Goal: Check status: Check status

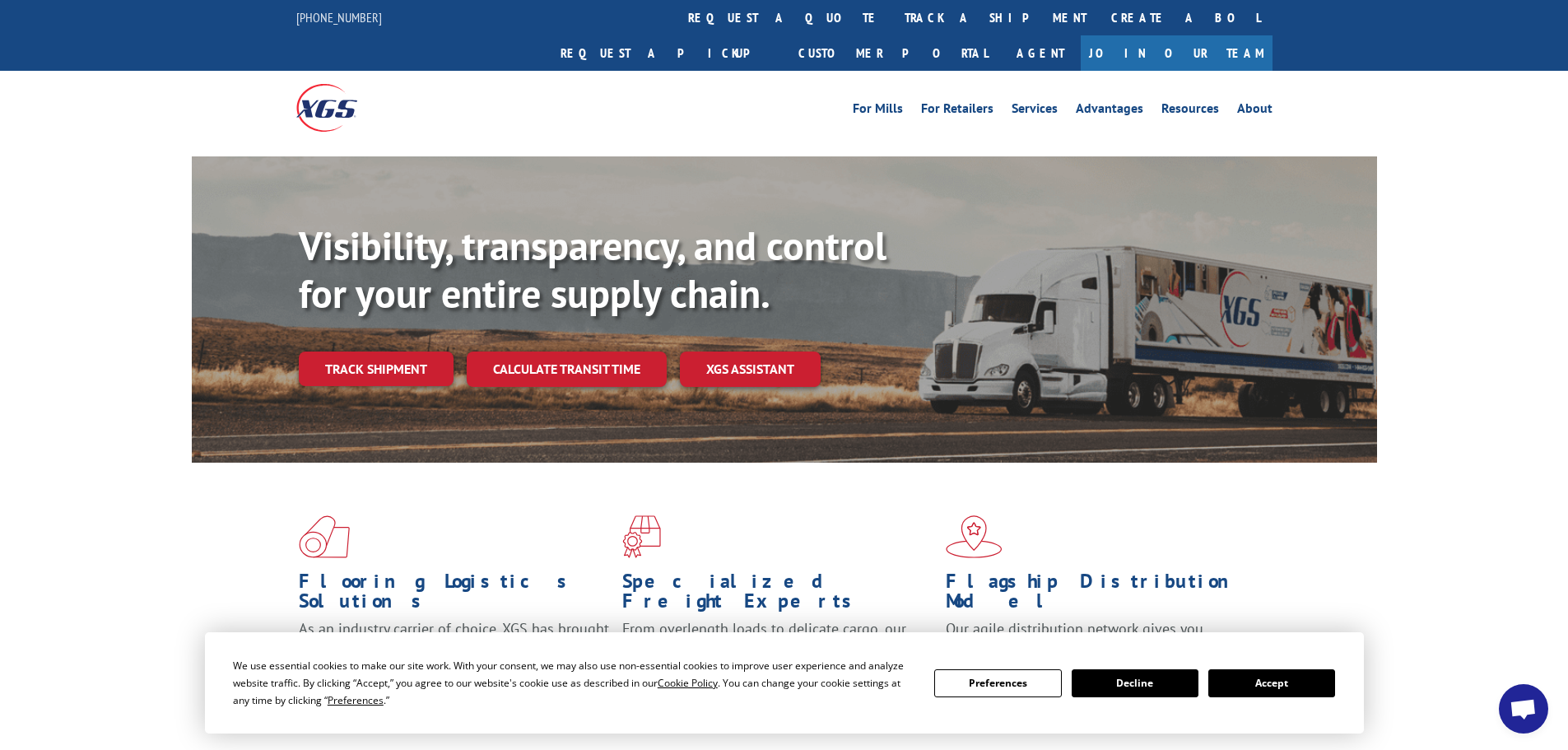
click at [415, 352] on link "Track shipment" at bounding box center [376, 369] width 155 height 35
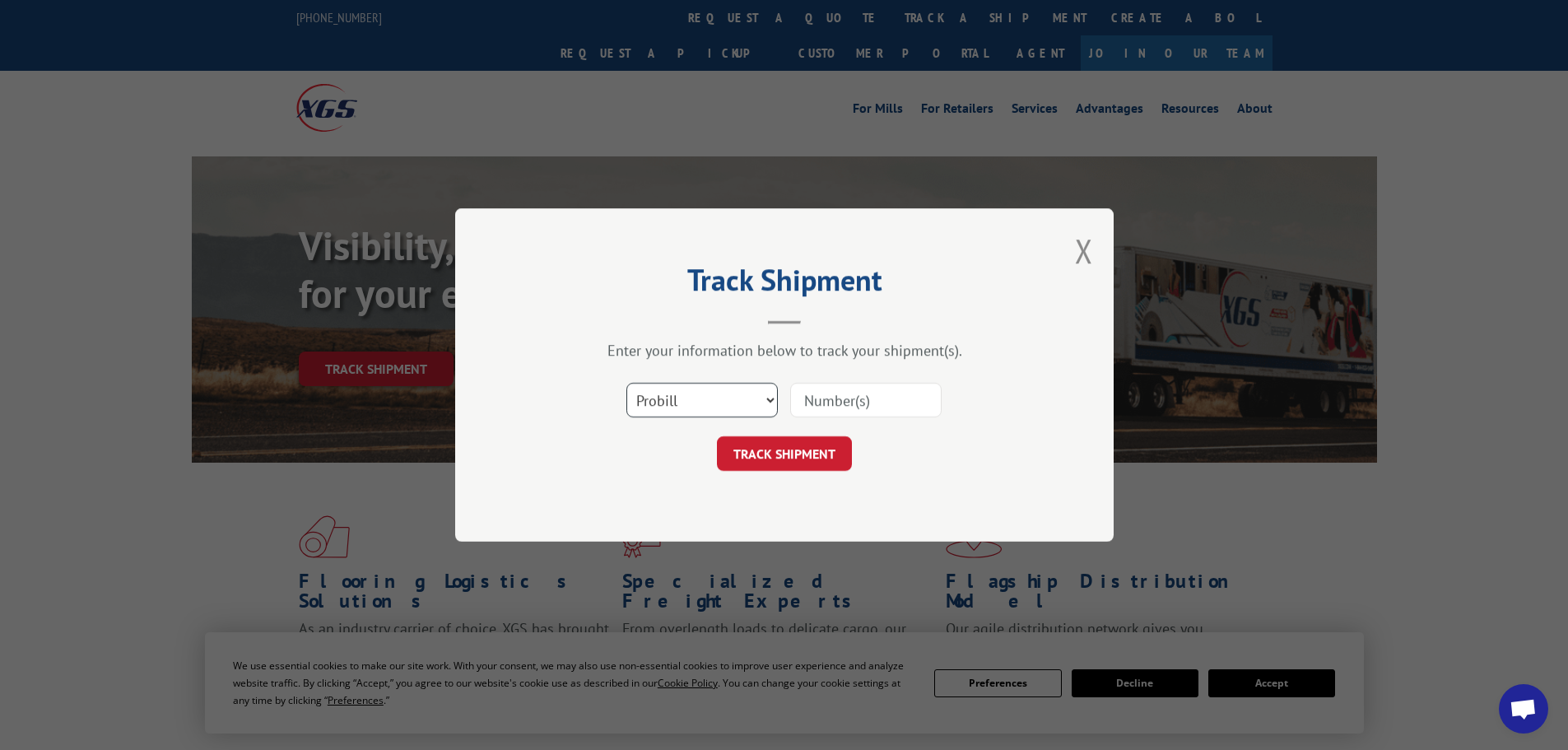
click at [673, 410] on select "Select category... Probill BOL PO" at bounding box center [702, 400] width 151 height 35
select select "po"
click at [626, 383] on select "Select category... Probill BOL PO" at bounding box center [702, 400] width 151 height 35
click at [834, 414] on input at bounding box center [866, 400] width 151 height 35
paste input "298047057"
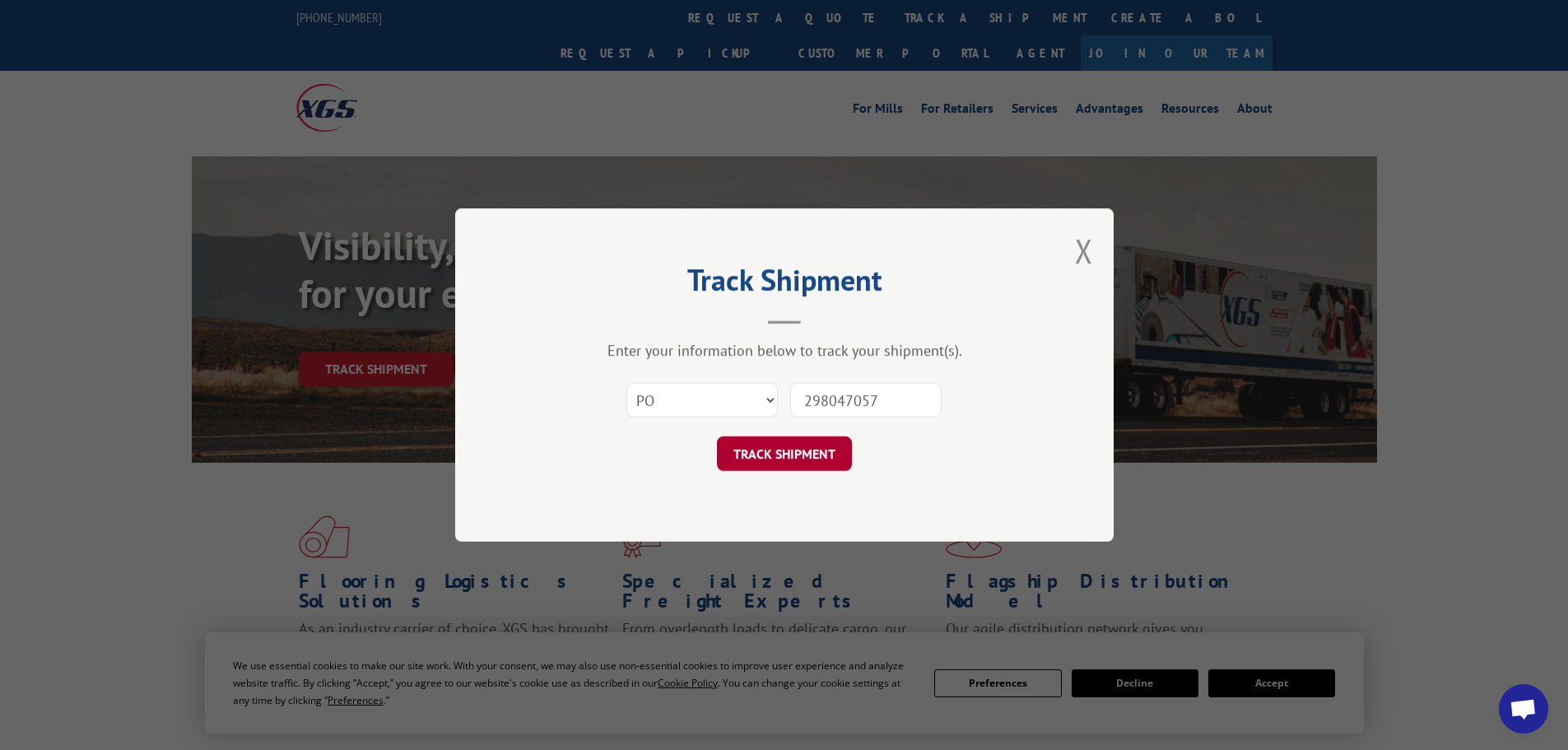
type input "298047057"
click at [827, 445] on button "TRACK SHIPMENT" at bounding box center [784, 454] width 135 height 35
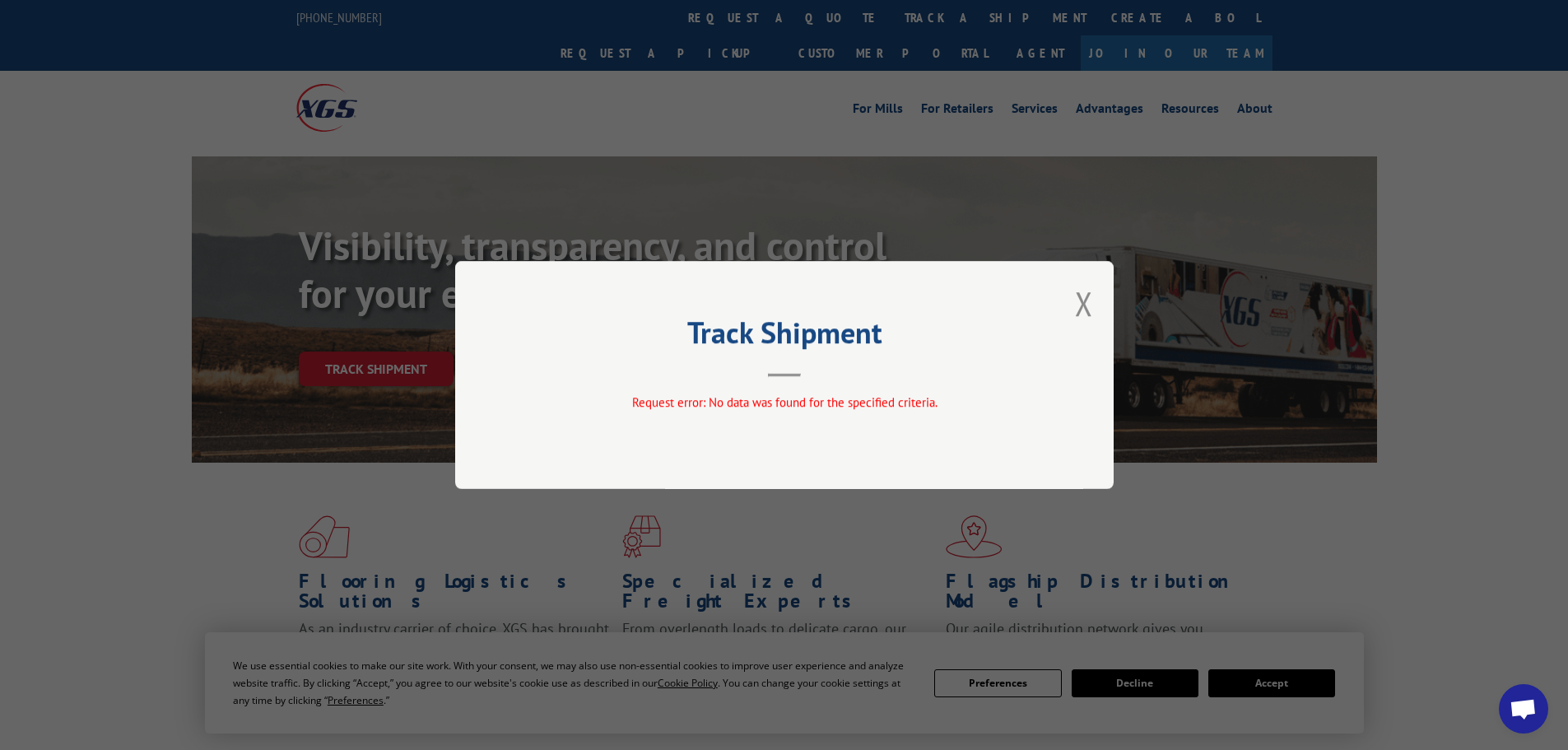
click at [1128, 674] on div "Track Shipment Request error: No data was found for the specified criteria." at bounding box center [784, 375] width 1568 height 750
click at [1128, 682] on div "Track Shipment Request error: No data was found for the specified criteria." at bounding box center [784, 375] width 1568 height 750
click at [1134, 707] on div "Track Shipment Request error: No data was found for the specified criteria." at bounding box center [784, 375] width 1568 height 750
click at [1133, 678] on div "Track Shipment Request error: No data was found for the specified criteria." at bounding box center [784, 375] width 1568 height 750
click at [1140, 688] on div "Track Shipment Request error: No data was found for the specified criteria." at bounding box center [784, 375] width 1568 height 750
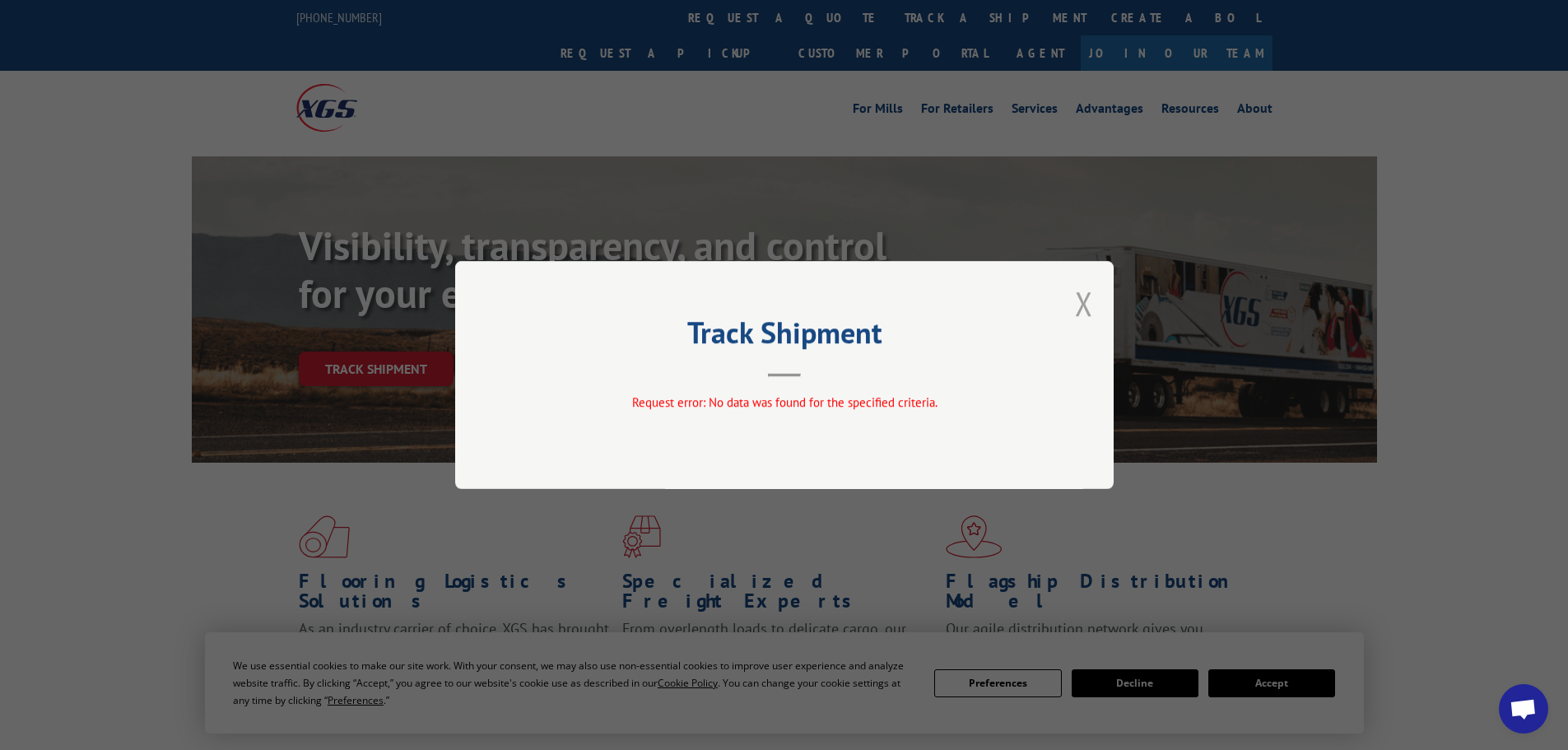
click at [1079, 312] on button "Close modal" at bounding box center [1083, 302] width 18 height 43
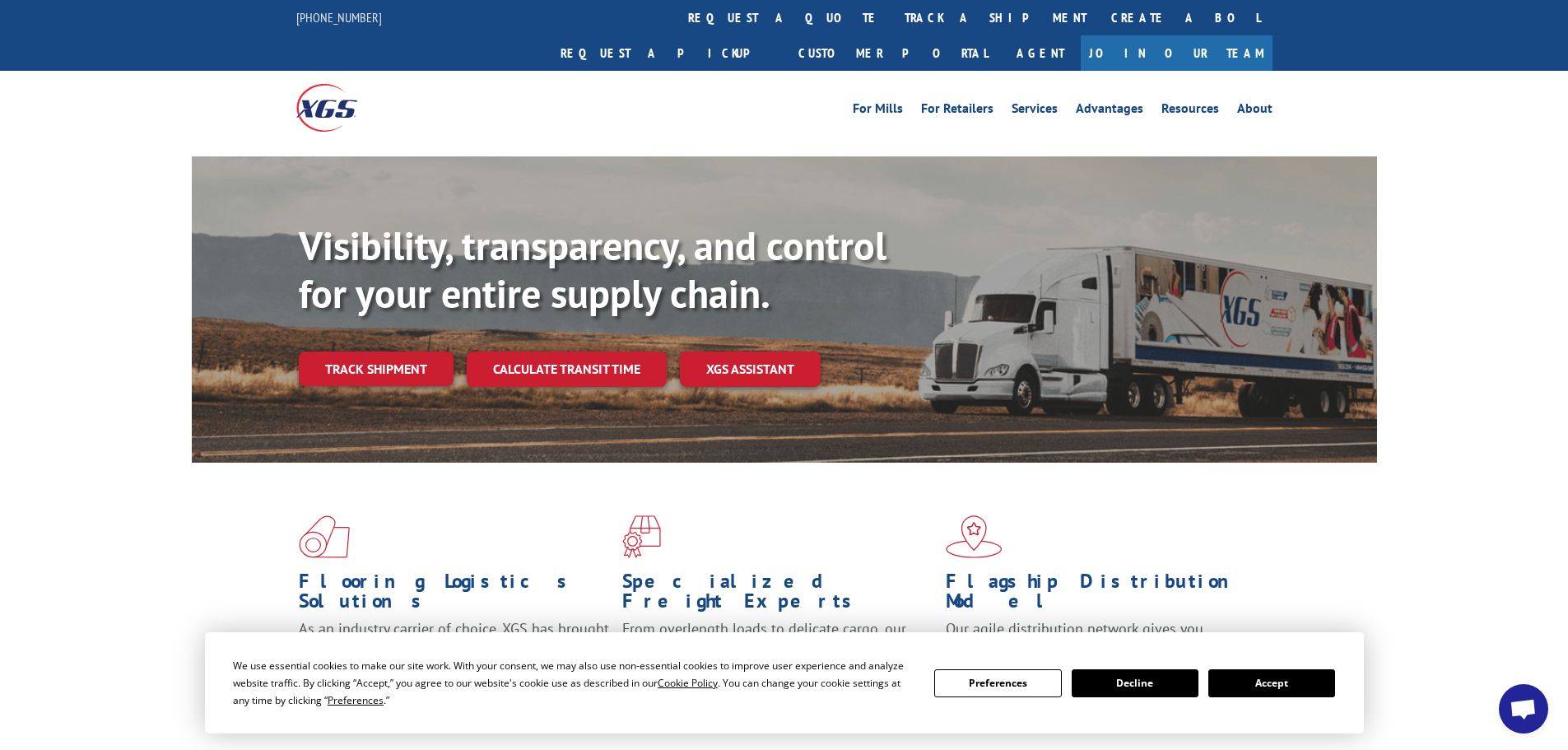
click at [1150, 679] on button "Decline" at bounding box center [1134, 683] width 127 height 28
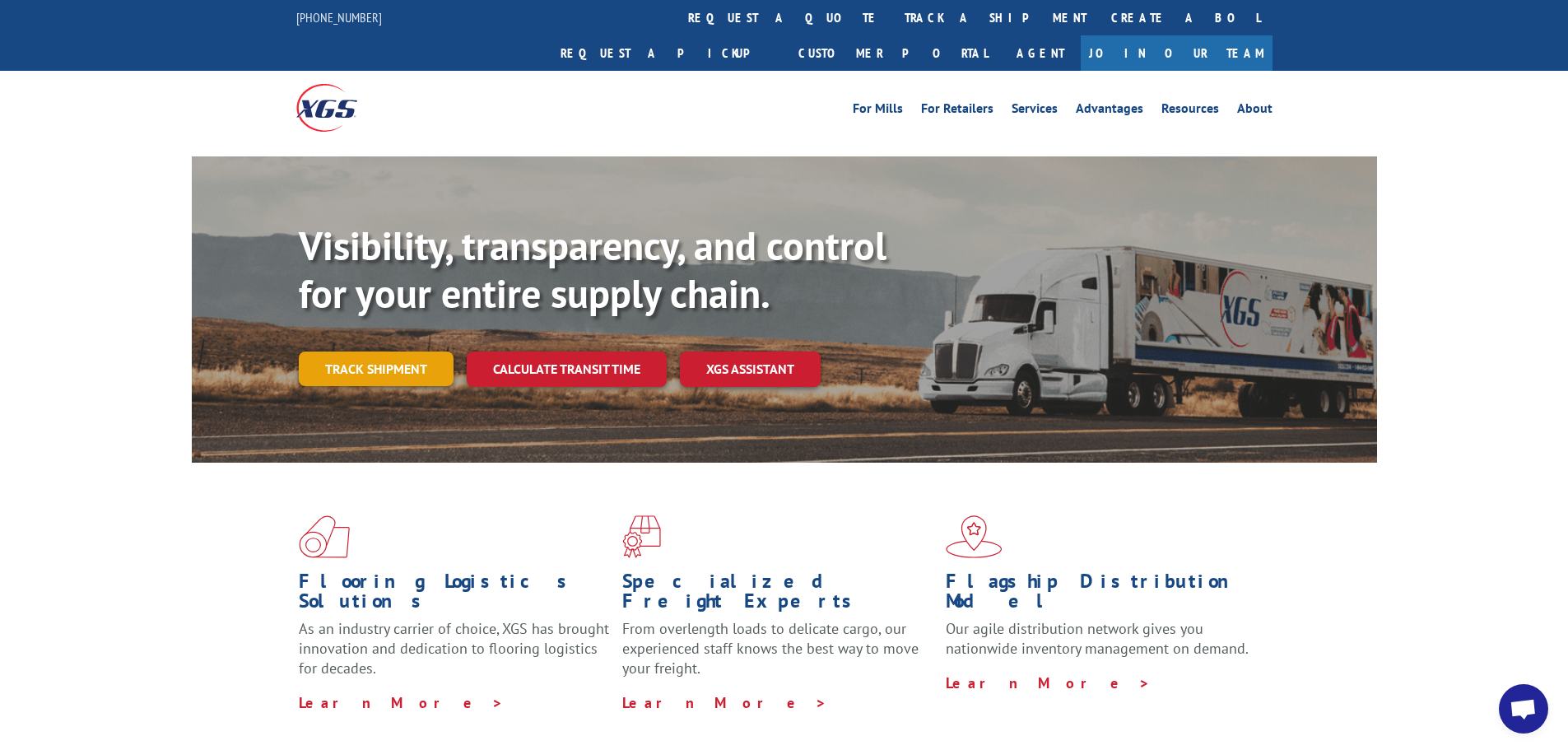
click at [385, 352] on link "Track shipment" at bounding box center [376, 369] width 155 height 35
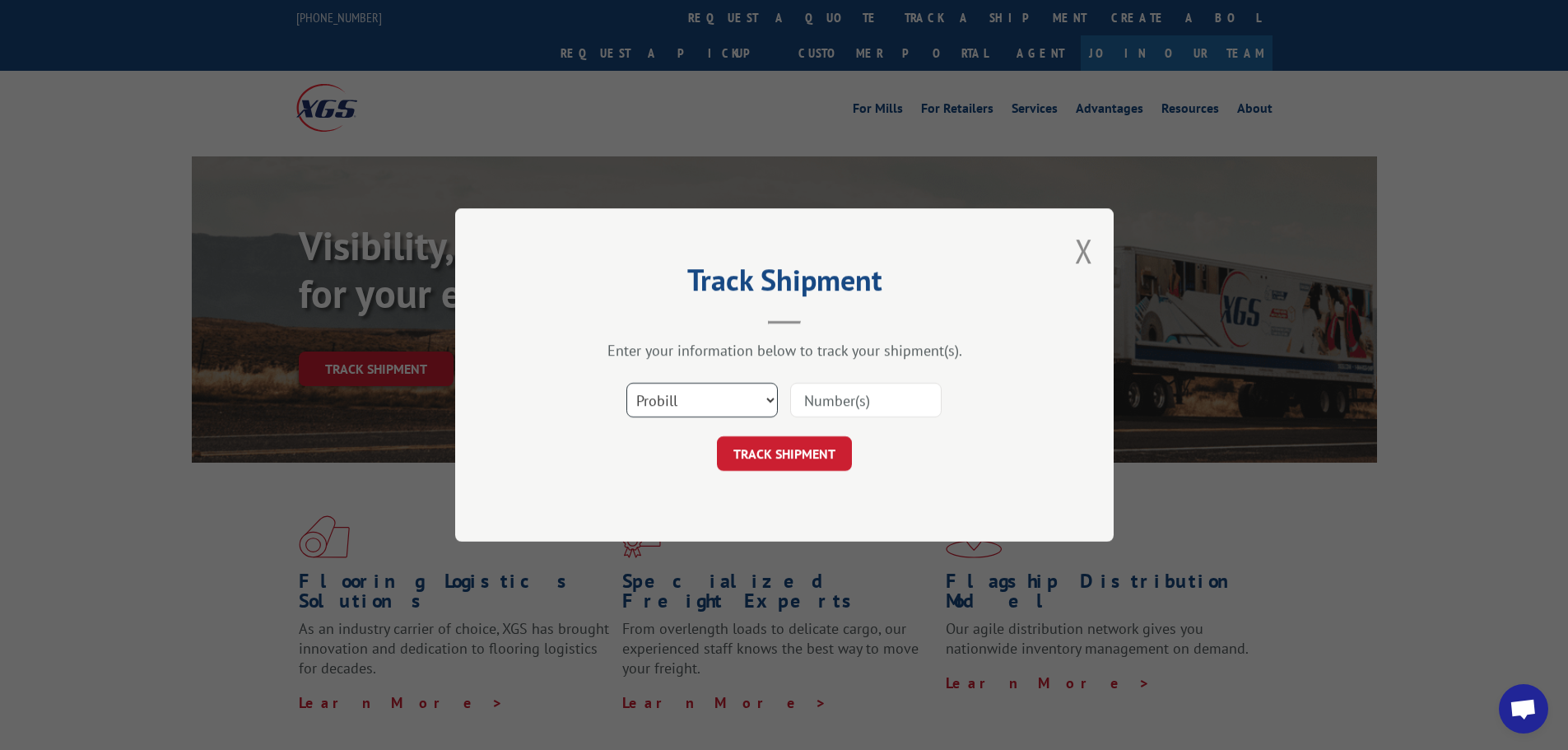
click at [741, 397] on select "Select category... Probill BOL PO" at bounding box center [702, 400] width 151 height 35
select select "po"
click at [626, 383] on select "Select category... Probill BOL PO" at bounding box center [702, 400] width 151 height 35
click at [818, 402] on input at bounding box center [866, 400] width 151 height 35
paste input "298047057"
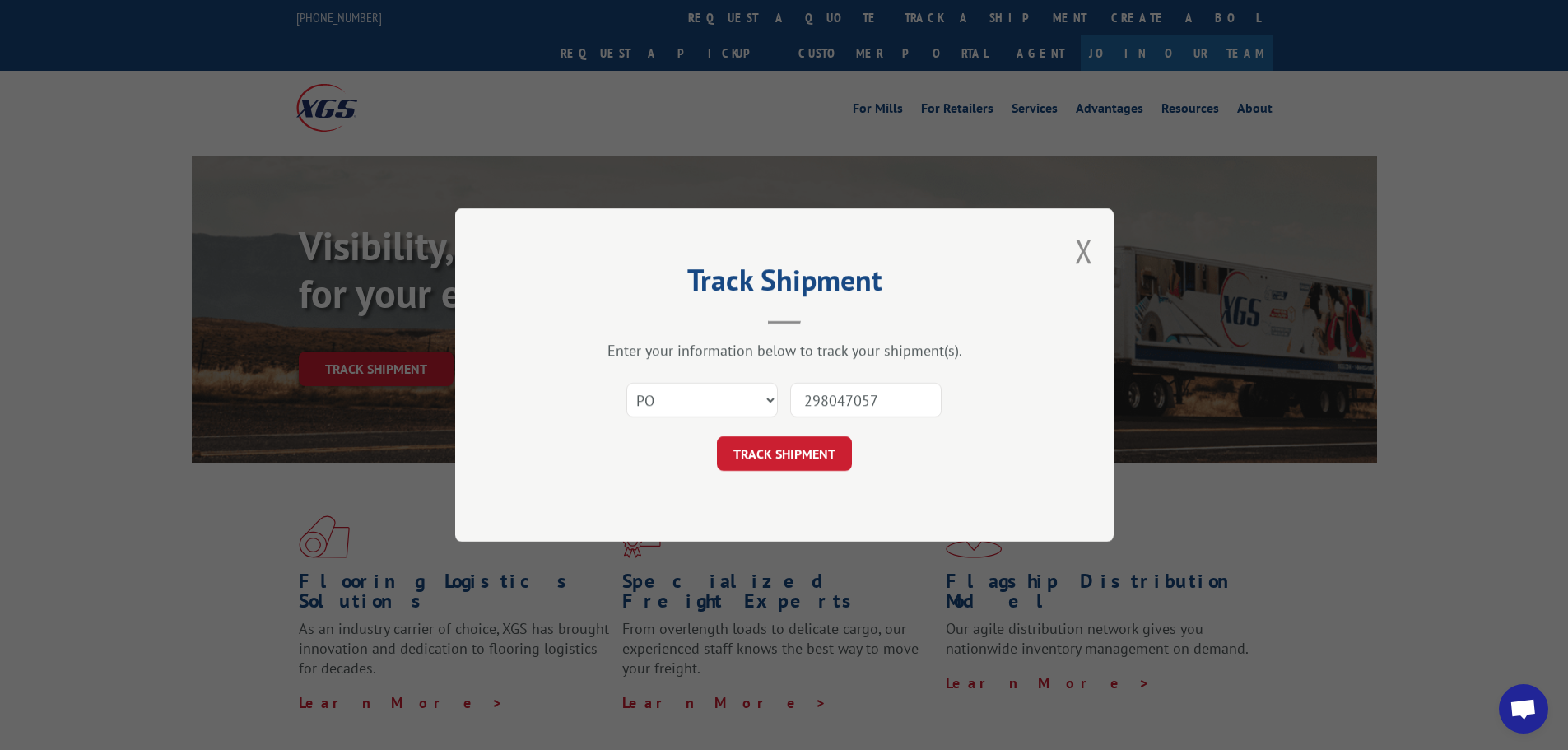
drag, startPoint x: 799, startPoint y: 398, endPoint x: 808, endPoint y: 402, distance: 9.8
click at [802, 400] on input "298047057" at bounding box center [866, 400] width 151 height 35
click at [894, 402] on input "298047057" at bounding box center [866, 400] width 151 height 35
type input "298047057"
click at [827, 447] on button "TRACK SHIPMENT" at bounding box center [784, 454] width 135 height 35
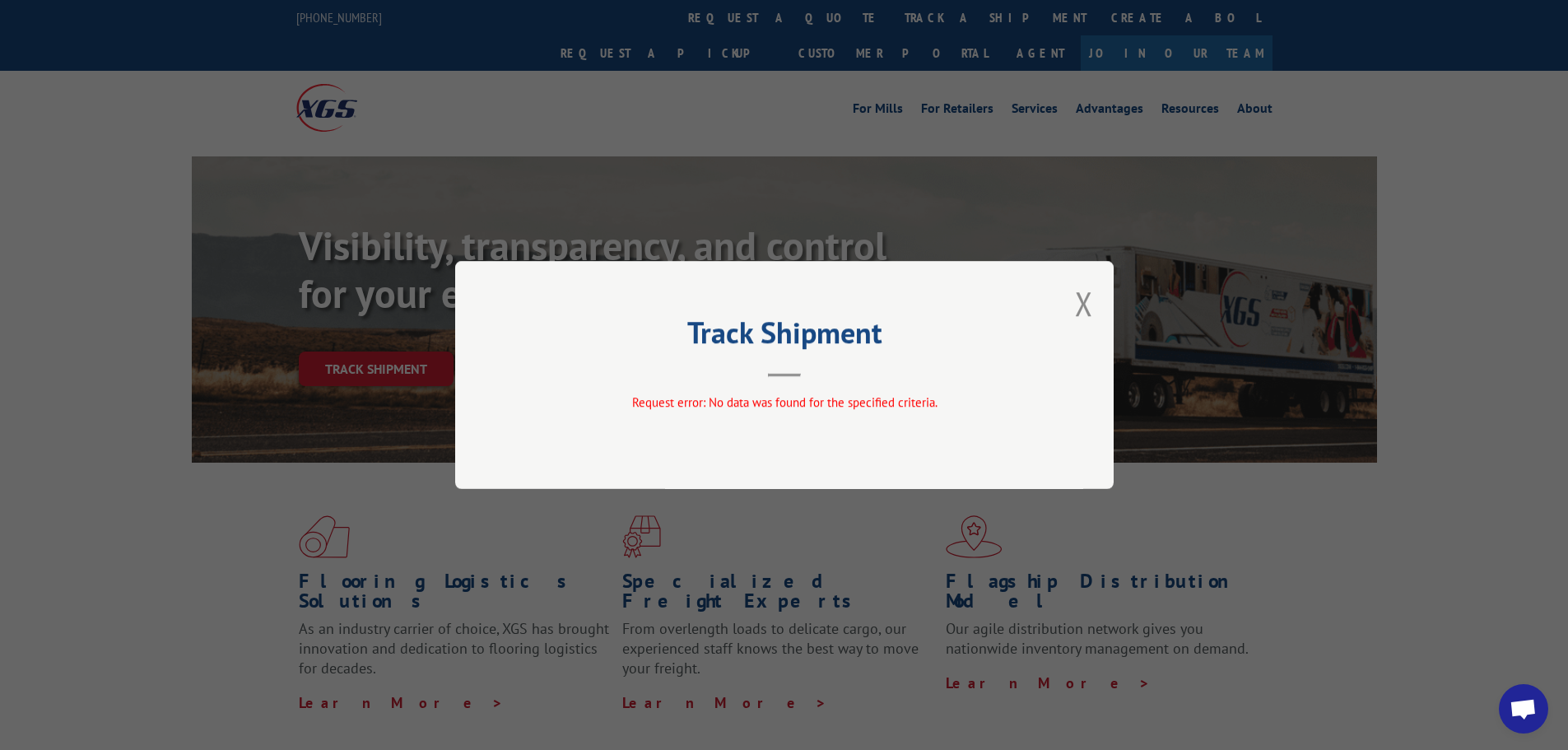
click at [1097, 298] on div "Track Shipment Request error: No data was found for the specified criteria." at bounding box center [784, 375] width 658 height 228
click at [1080, 302] on button "Close modal" at bounding box center [1083, 302] width 18 height 43
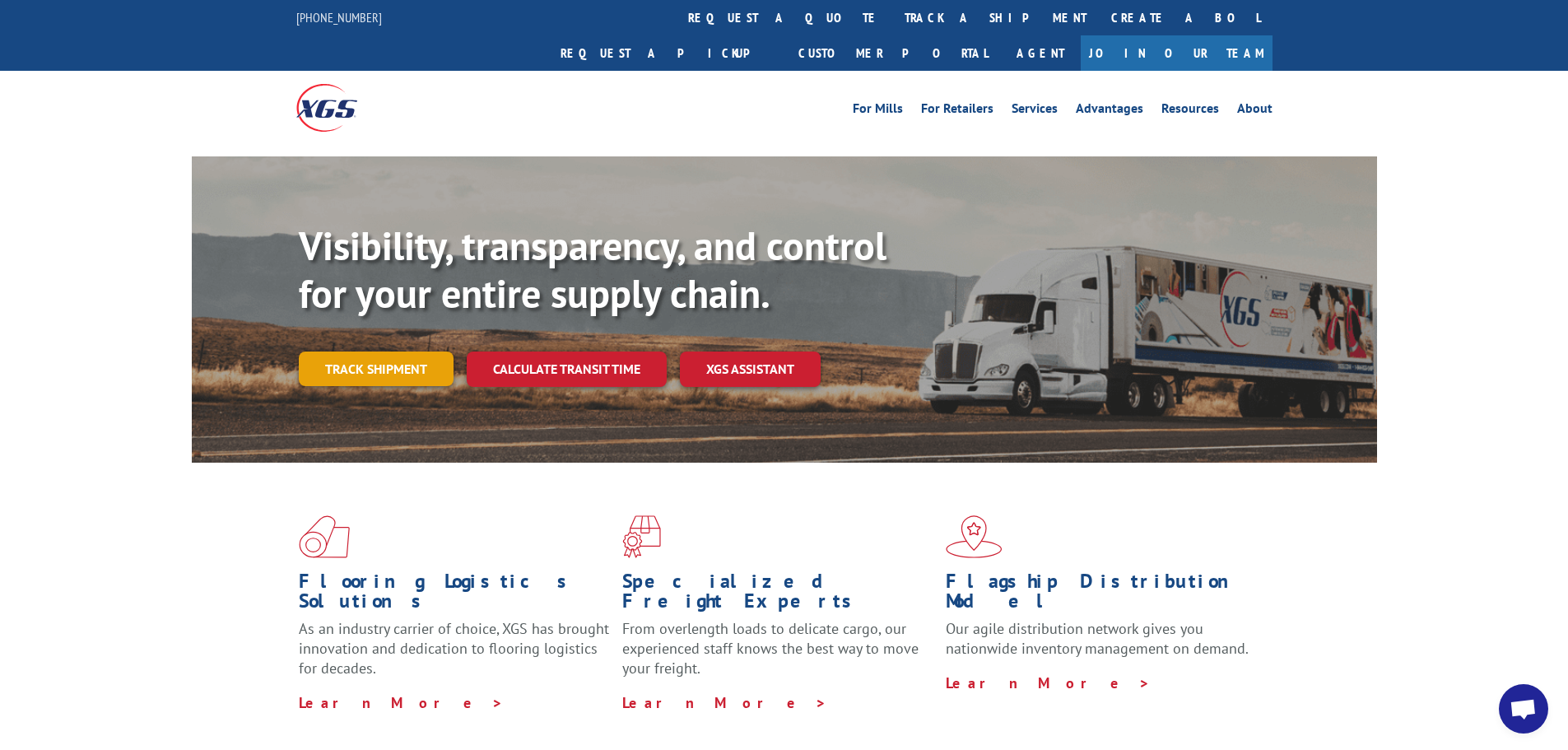
click at [377, 352] on link "Track shipment" at bounding box center [376, 369] width 155 height 35
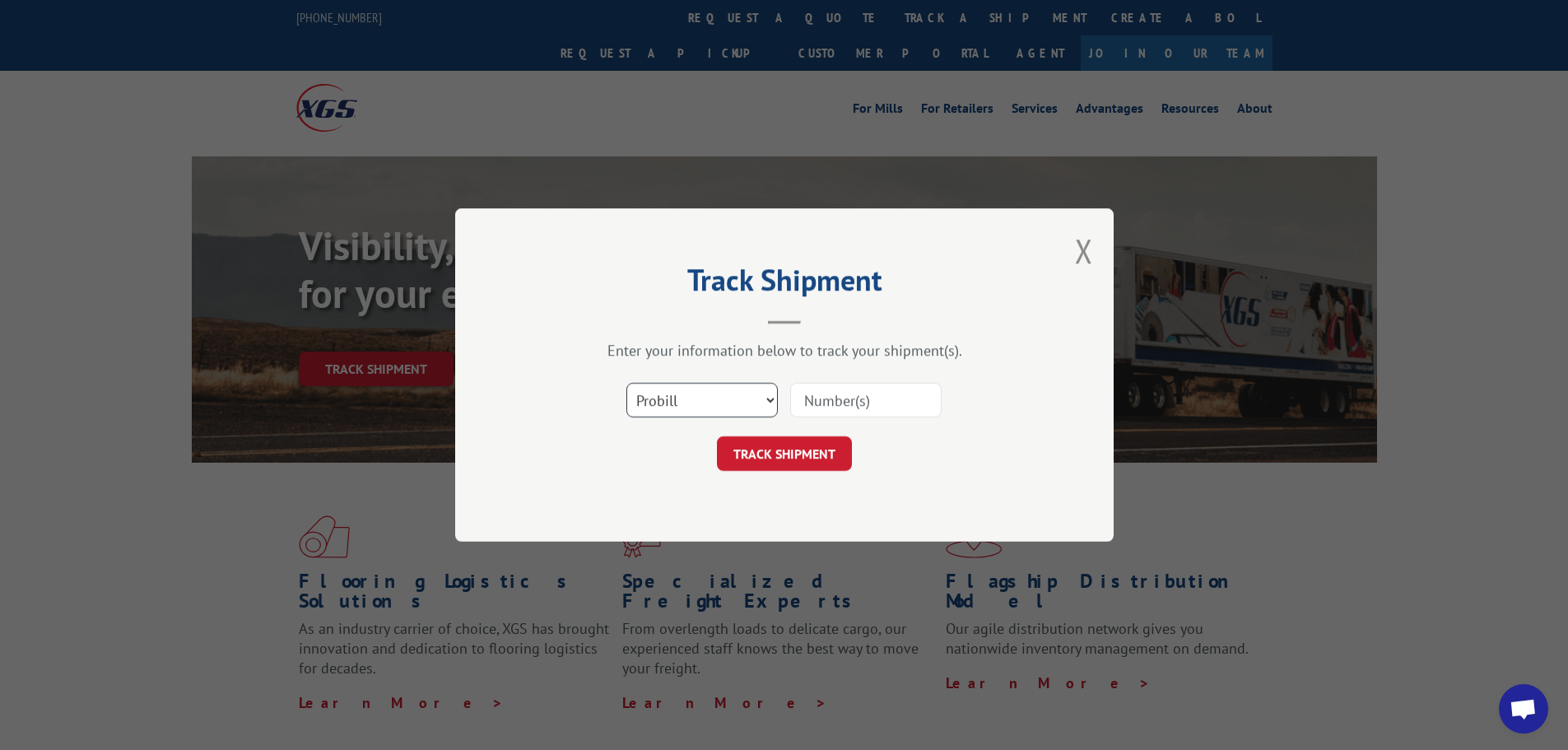
click at [737, 400] on select "Select category... Probill BOL PO" at bounding box center [702, 400] width 151 height 35
select select "bol"
click at [626, 383] on select "Select category... Probill BOL PO" at bounding box center [702, 400] width 151 height 35
click at [867, 398] on input at bounding box center [866, 400] width 151 height 35
paste input "2883867"
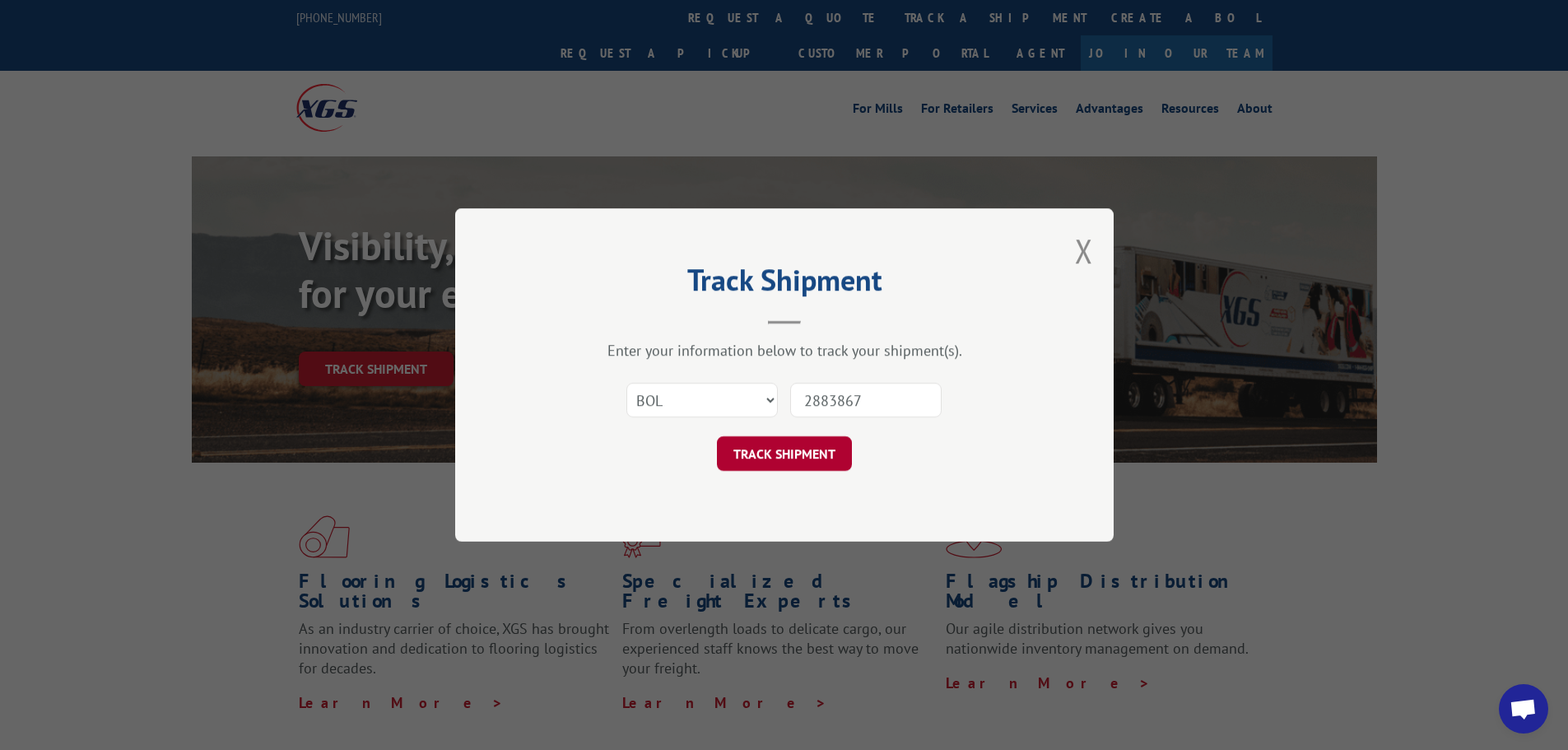
type input "2883867"
click at [809, 457] on button "TRACK SHIPMENT" at bounding box center [784, 454] width 135 height 35
